Goal: Navigation & Orientation: Find specific page/section

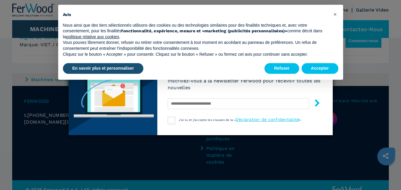
scroll to position [703, 0]
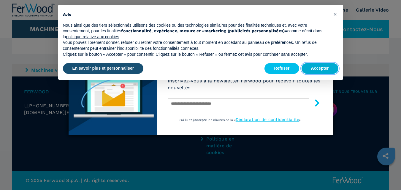
click at [321, 68] on button "Accepter" at bounding box center [319, 68] width 37 height 11
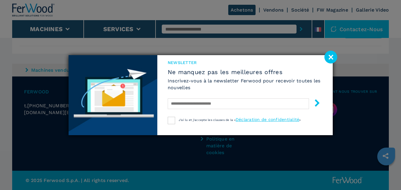
click at [331, 56] on image at bounding box center [330, 57] width 13 height 13
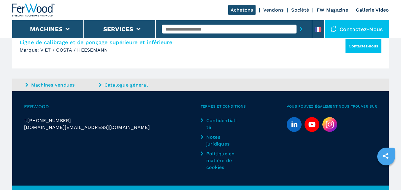
scroll to position [703, 0]
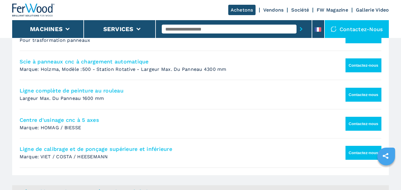
scroll to position [623, 0]
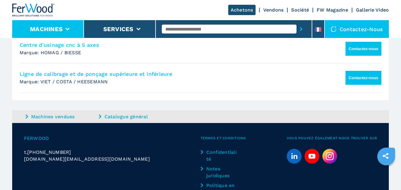
scroll to position [644, 0]
